Goal: Find specific page/section: Find specific page/section

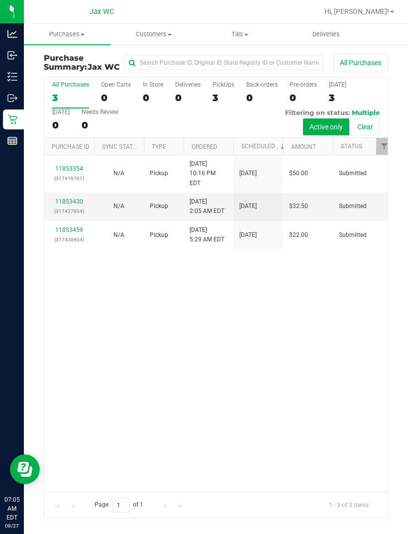
click at [5, 91] on div "Outbound" at bounding box center [13, 98] width 21 height 20
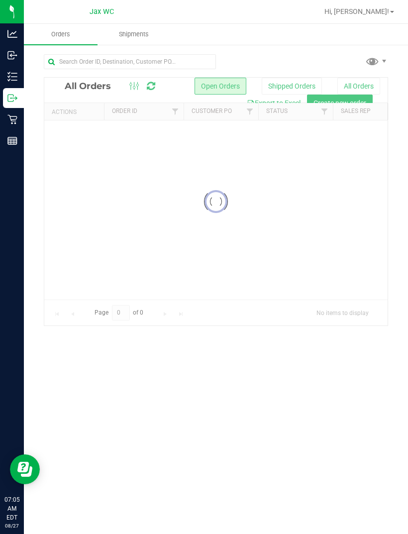
click at [0, 0] on p "Inventory" at bounding box center [0, 0] width 0 height 0
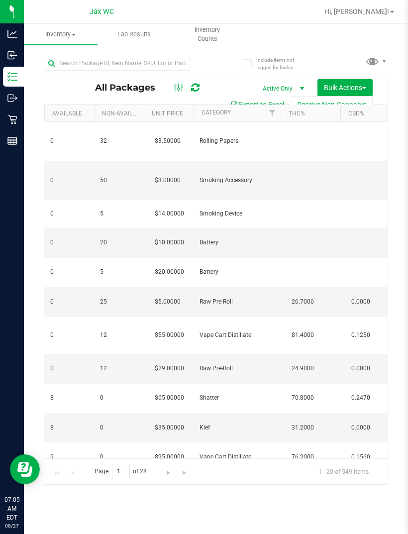
scroll to position [-7, 322]
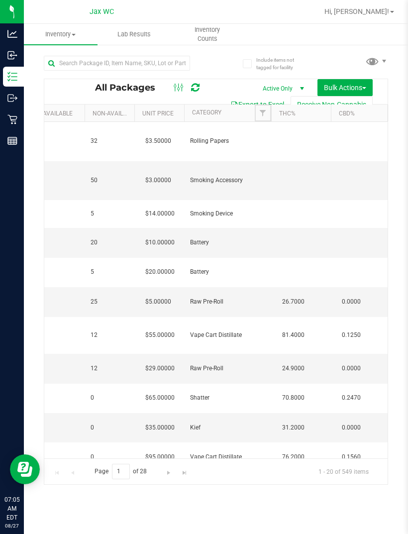
click at [261, 115] on span "Filter" at bounding box center [263, 113] width 8 height 8
click at [261, 118] on link "Filter" at bounding box center [261, 113] width 16 height 17
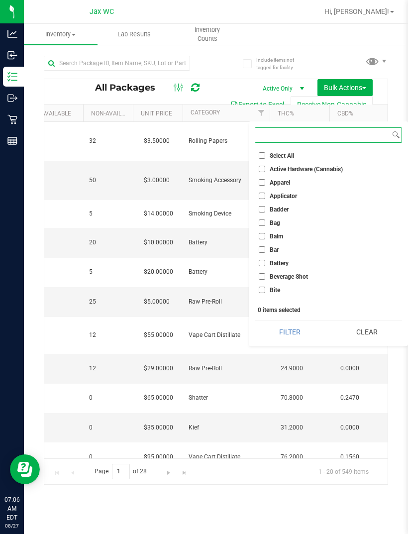
click at [310, 130] on input at bounding box center [322, 135] width 135 height 14
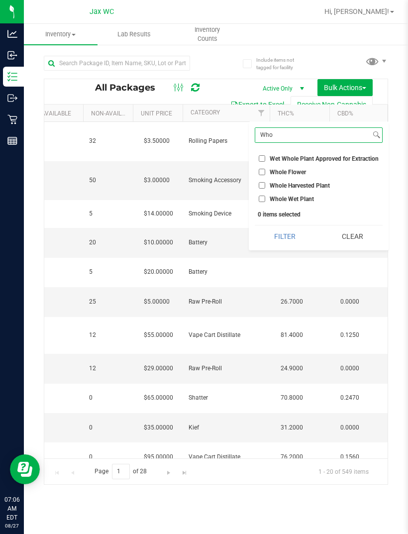
type input "Who"
click at [269, 171] on label "Whole Flower" at bounding box center [282, 172] width 47 height 6
click at [265, 171] on input "Whole Flower" at bounding box center [262, 172] width 6 height 6
checkbox input "true"
click at [291, 247] on button "Filter" at bounding box center [285, 237] width 60 height 22
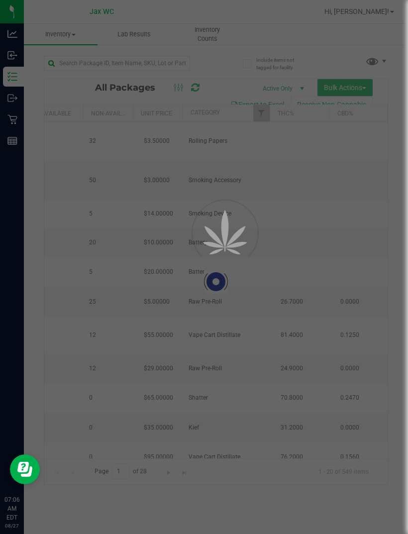
type input "[DATE]"
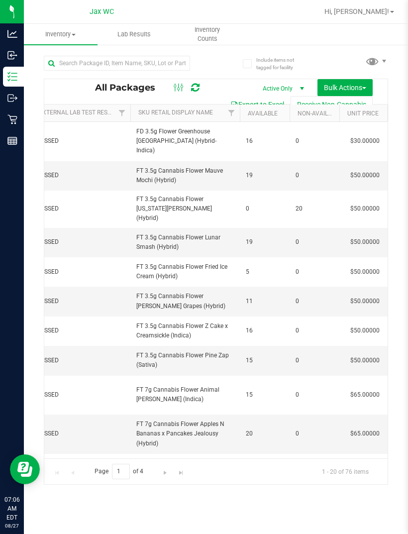
click at [259, 113] on link "Available" at bounding box center [263, 113] width 30 height 7
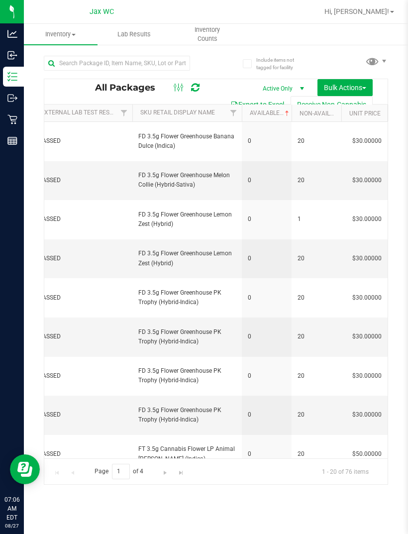
click at [188, 112] on link "Sku Retail Display Name" at bounding box center [177, 112] width 75 height 7
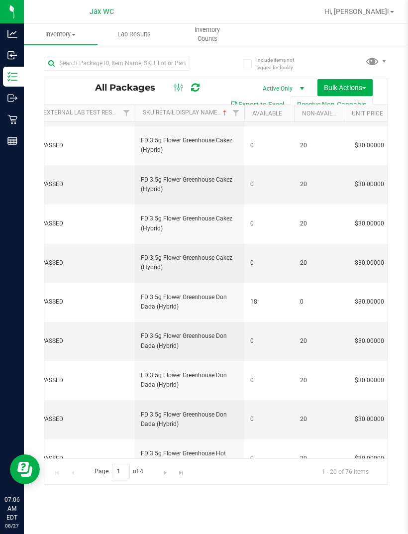
click at [152, 485] on div "Page 1 of 4 1 - 20 of 76 items" at bounding box center [216, 472] width 344 height 26
click at [159, 478] on link "Go to the next page" at bounding box center [165, 470] width 14 height 13
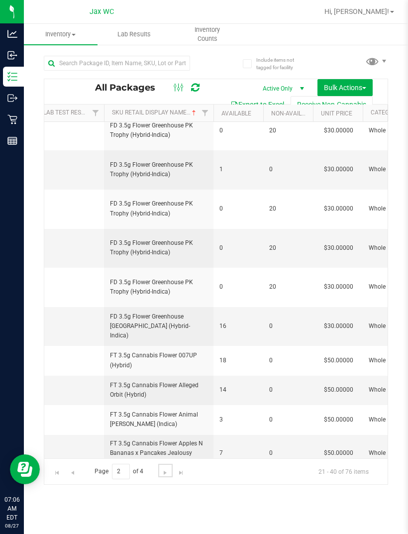
click at [169, 477] on span "Go to the next page" at bounding box center [165, 473] width 8 height 8
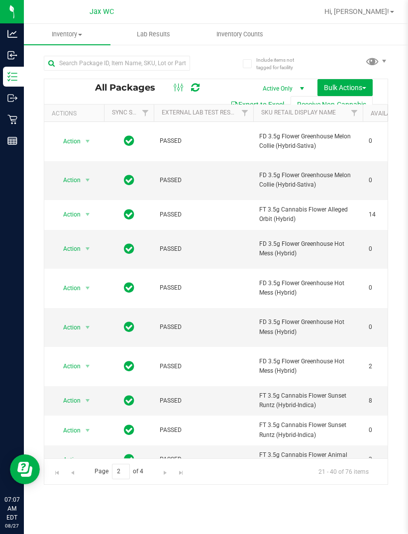
click at [324, 116] on link "Sku Retail Display Name" at bounding box center [298, 112] width 75 height 7
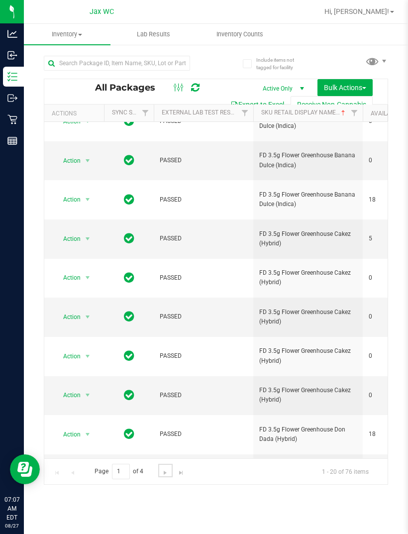
click at [168, 478] on link "Go to the next page" at bounding box center [165, 470] width 14 height 13
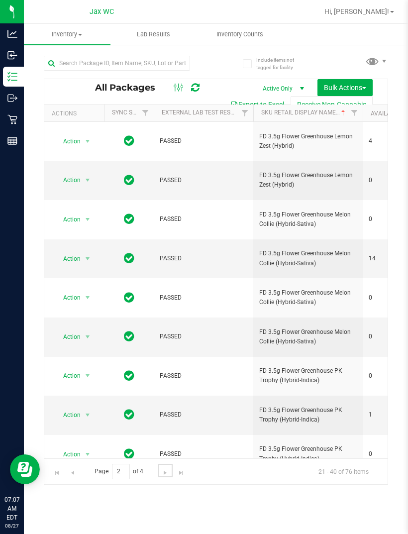
click at [164, 477] on span "Go to the next page" at bounding box center [165, 473] width 8 height 8
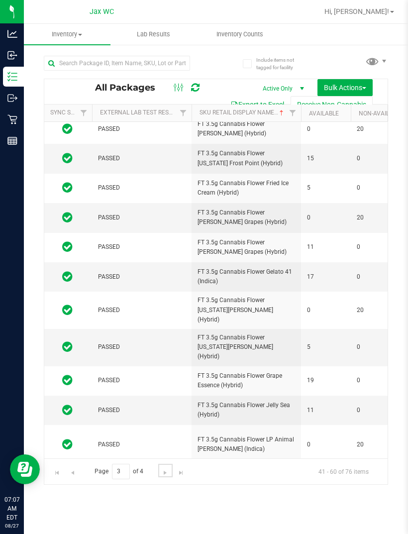
scroll to position [0, 63]
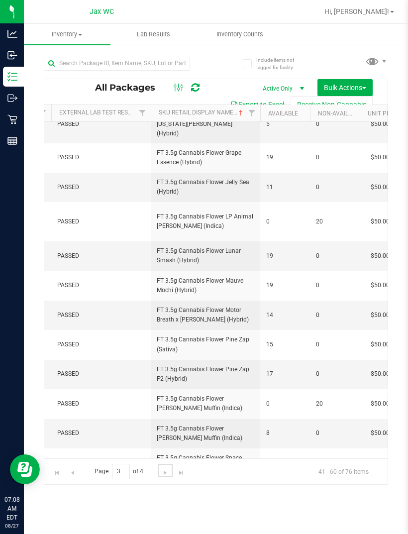
click at [167, 477] on span "Go to the next page" at bounding box center [165, 473] width 8 height 8
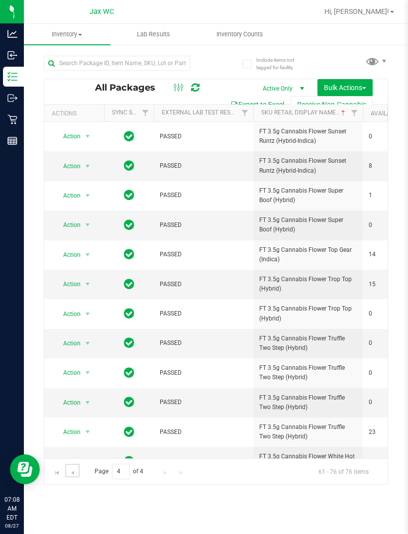
click at [76, 477] on span "Go to the previous page" at bounding box center [73, 473] width 8 height 8
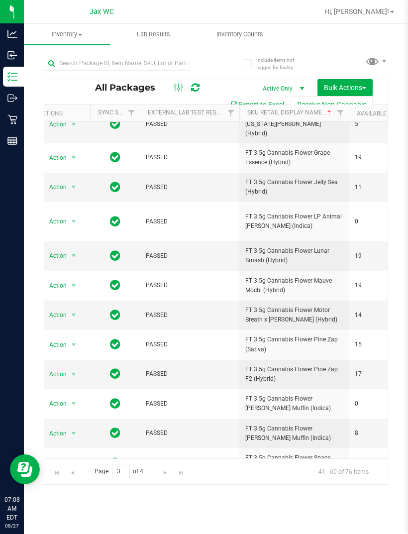
click at [0, 0] on p "Inbound" at bounding box center [0, 0] width 0 height 0
